Goal: Task Accomplishment & Management: Use online tool/utility

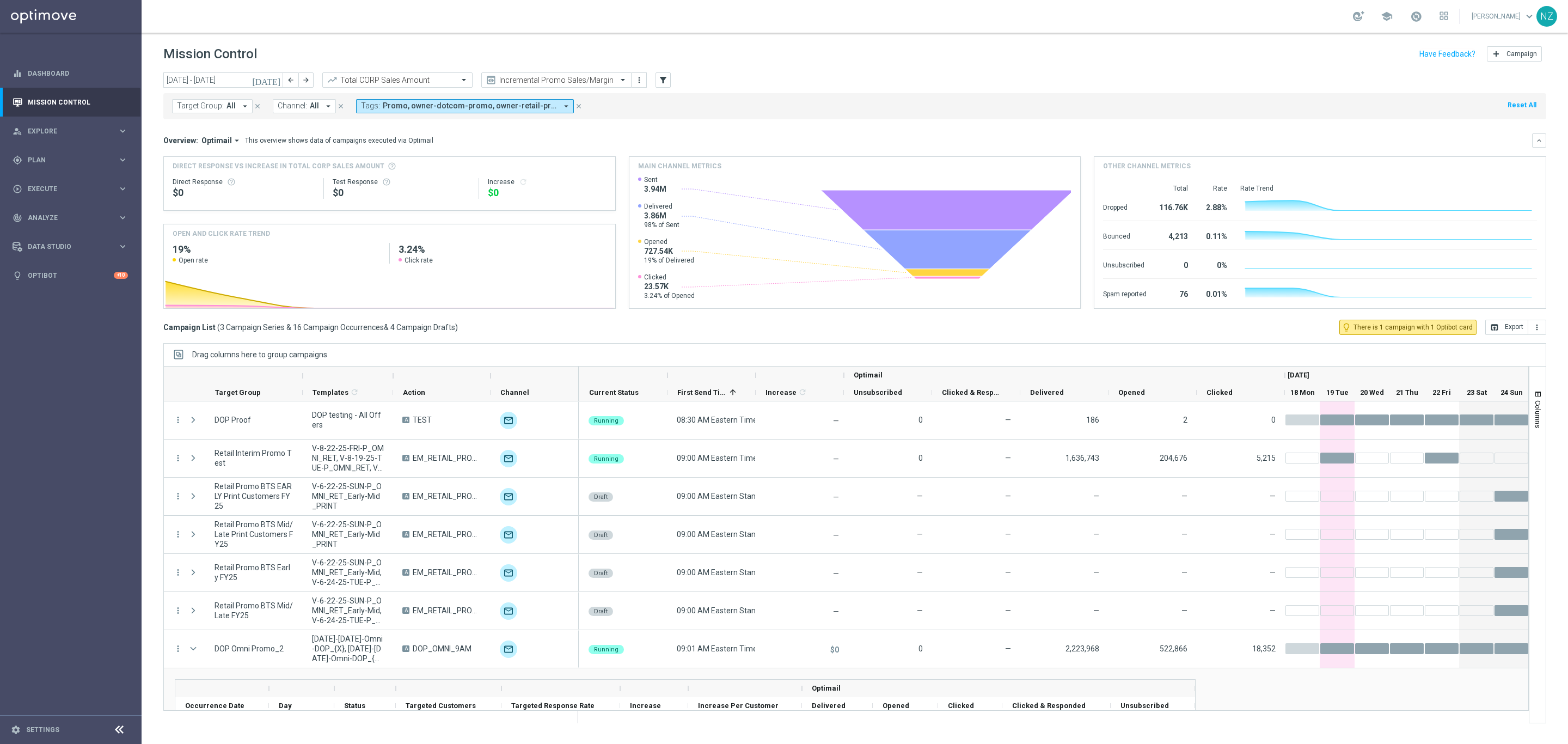
scroll to position [155, 0]
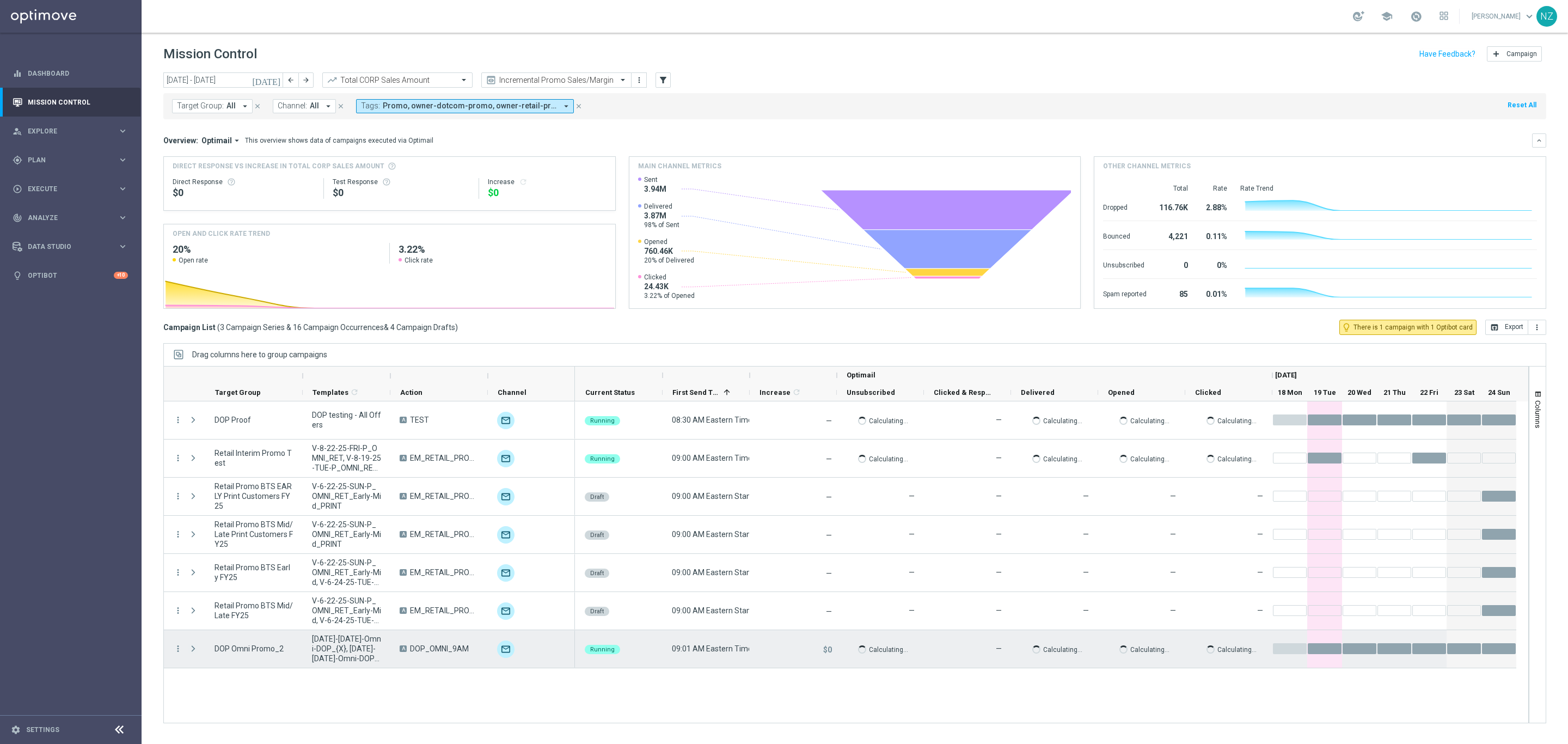
click at [189, 645] on span "Press SPACE to select this row." at bounding box center [193, 648] width 10 height 9
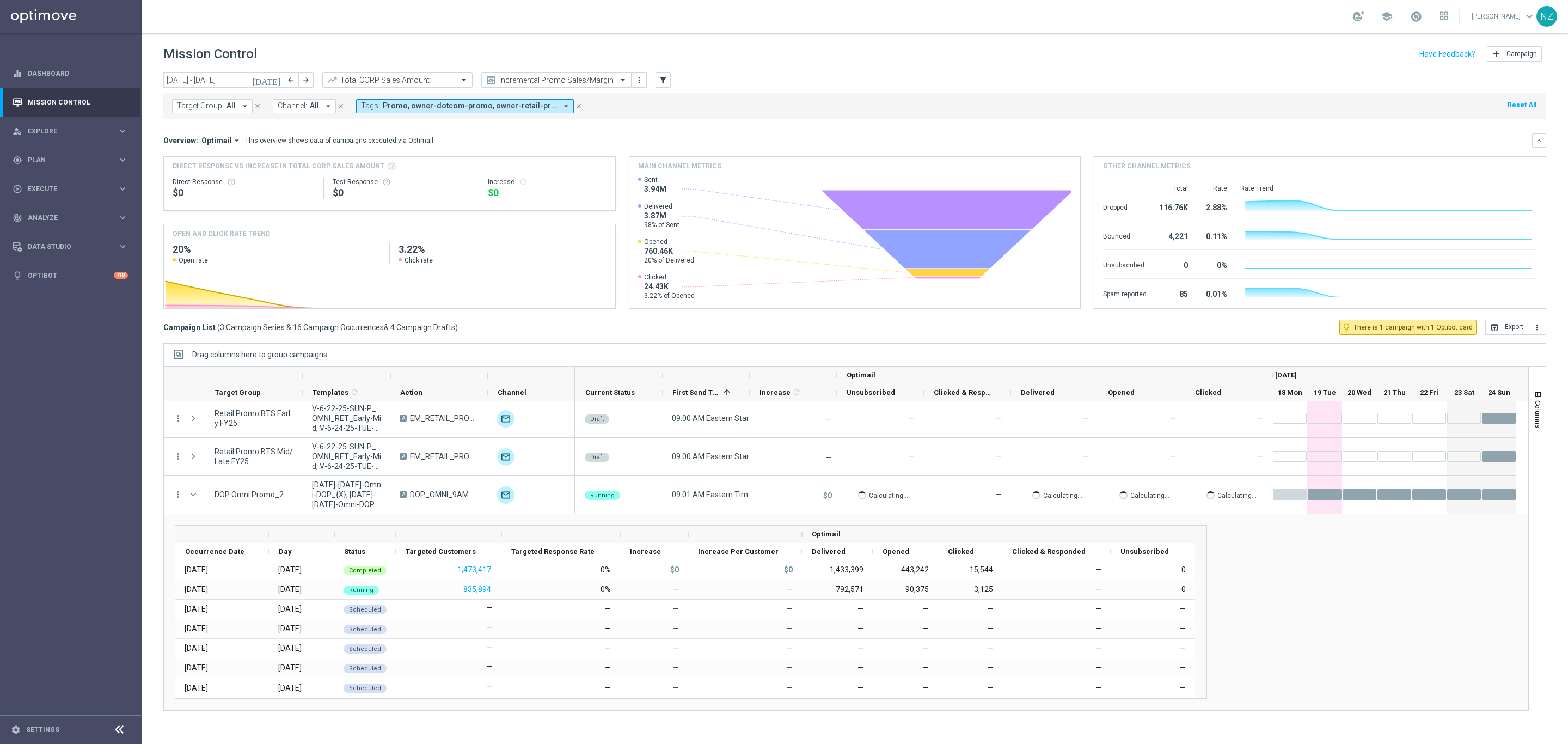
scroll to position [155, 0]
click at [828, 132] on mini-dashboard "Overview: Optimail arrow_drop_down This overview shows data of campaigns execut…" at bounding box center [855, 219] width 1383 height 200
click at [954, 121] on mini-dashboard "Overview: Optimail arrow_drop_down This overview shows data of campaigns execut…" at bounding box center [855, 219] width 1383 height 200
